Goal: Information Seeking & Learning: Learn about a topic

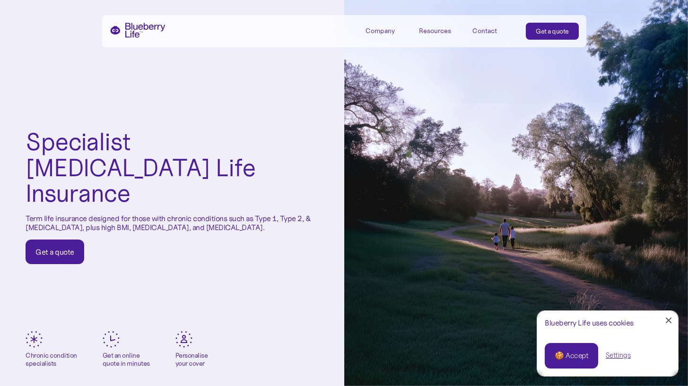
click at [385, 25] on div "Company" at bounding box center [386, 31] width 43 height 16
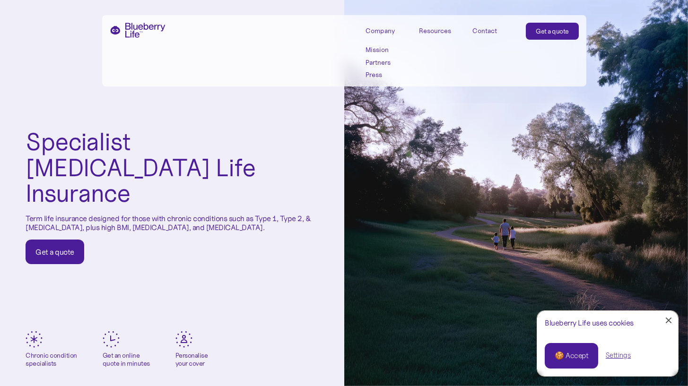
click at [419, 30] on div "Resources" at bounding box center [435, 31] width 32 height 8
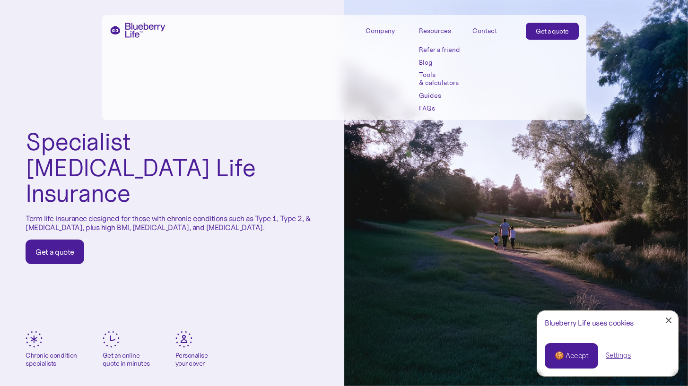
click at [425, 60] on link "Blog" at bounding box center [440, 63] width 43 height 8
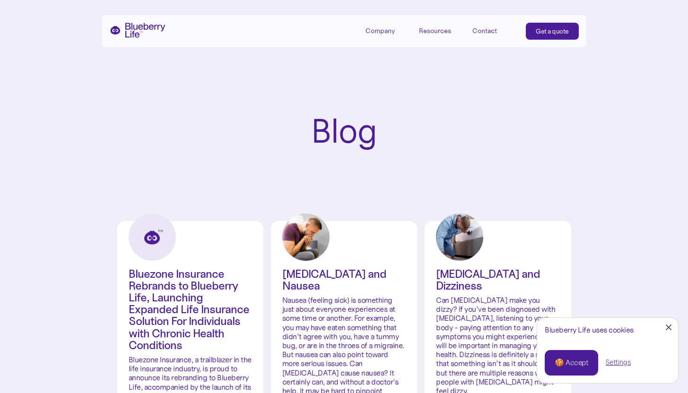
click at [437, 31] on div "Resources" at bounding box center [435, 31] width 32 height 8
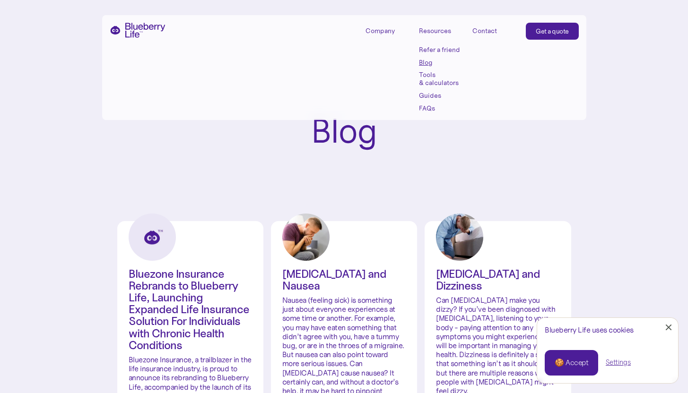
click at [433, 81] on link "Tools & calculators" at bounding box center [440, 79] width 43 height 16
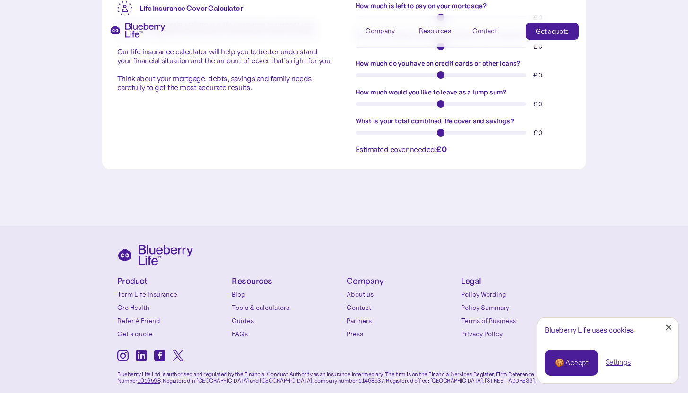
scroll to position [359, 0]
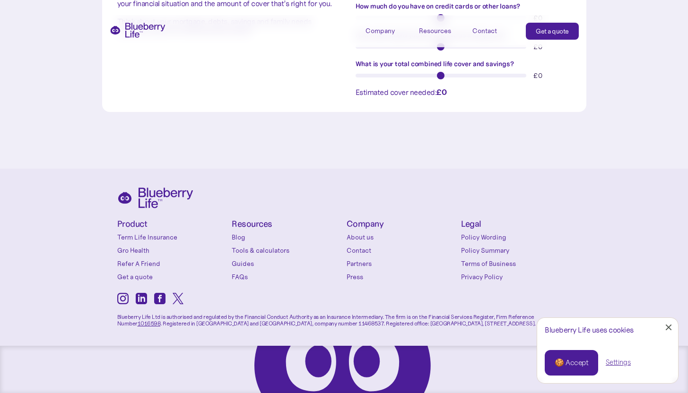
click at [133, 240] on link "Term Life Insurance" at bounding box center [172, 237] width 110 height 9
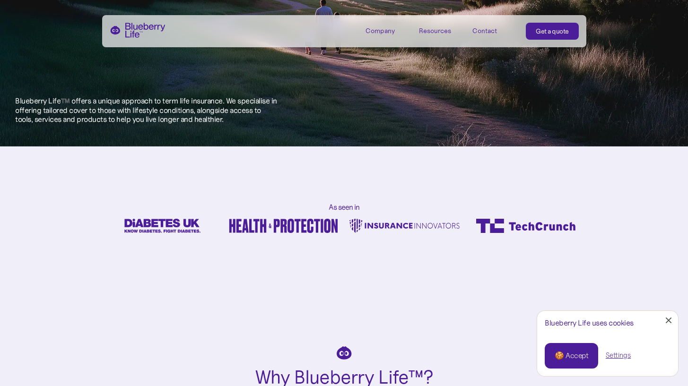
scroll to position [674, 0]
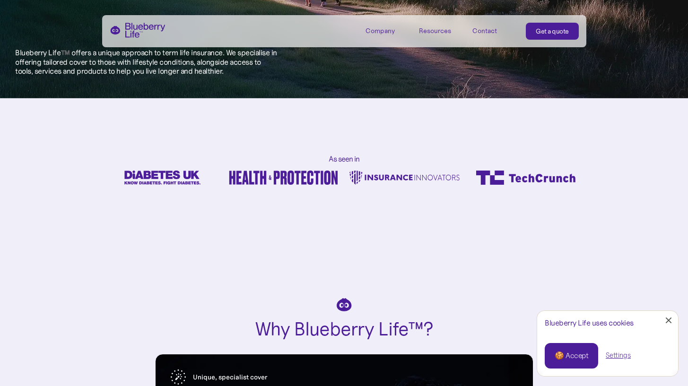
click at [566, 355] on div "🍪 Accept" at bounding box center [571, 356] width 34 height 10
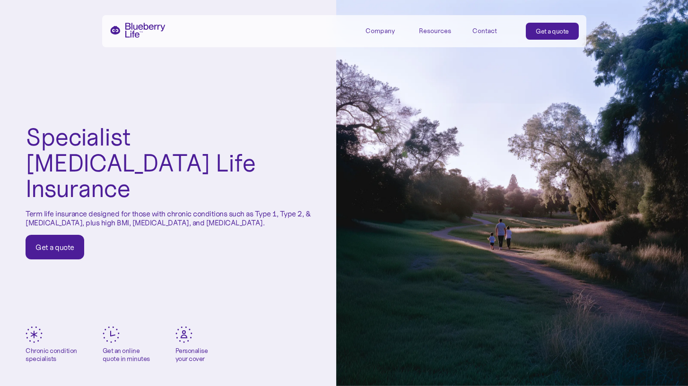
scroll to position [0, 0]
